Goal: Task Accomplishment & Management: Manage account settings

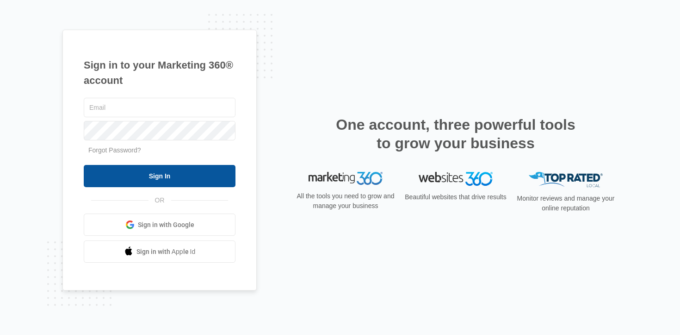
type input "[EMAIL_ADDRESS][PERSON_NAME][DOMAIN_NAME]"
click at [182, 178] on input "Sign In" at bounding box center [160, 176] width 152 height 22
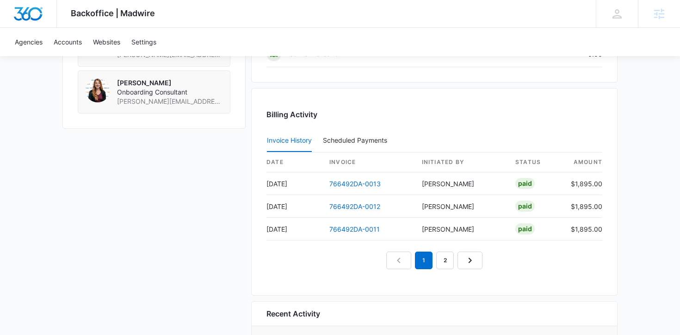
scroll to position [776, 0]
